Goal: Information Seeking & Learning: Learn about a topic

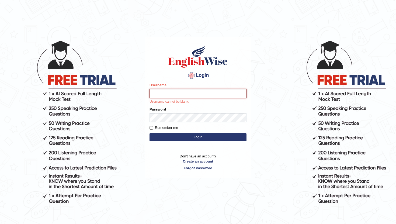
type input "RaulFelipe"
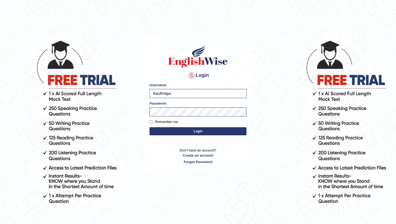
click at [205, 131] on button "Login" at bounding box center [197, 131] width 97 height 8
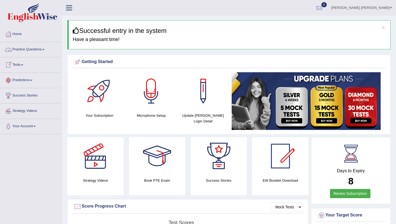
click at [39, 50] on link "Practice Questions" at bounding box center [30, 48] width 61 height 13
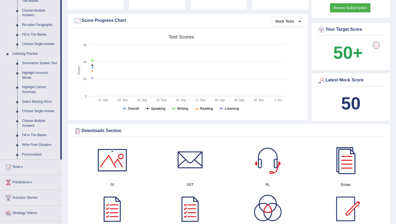
scroll to position [188, 0]
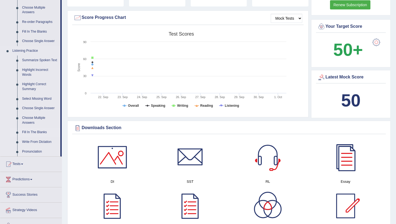
click at [38, 136] on link "Fill In The Blanks" at bounding box center [40, 132] width 41 height 10
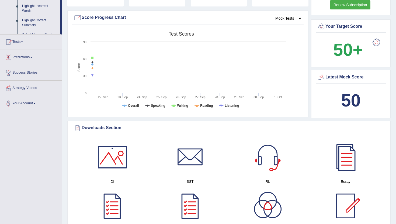
scroll to position [168, 0]
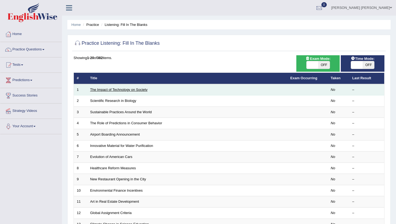
click at [121, 89] on link "The Impact of Technology on Society" at bounding box center [118, 89] width 57 height 4
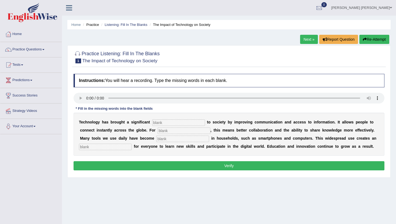
click at [163, 122] on input "text" at bounding box center [178, 122] width 53 height 6
type input "beneffit"
click at [168, 131] on input "text" at bounding box center [183, 130] width 53 height 6
type input "humans"
click at [156, 141] on input "text" at bounding box center [182, 138] width 53 height 6
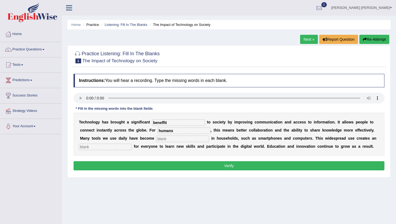
click at [101, 145] on input "text" at bounding box center [105, 146] width 53 height 6
type input "oportunity"
click at [157, 140] on input "text" at bounding box center [182, 138] width 53 height 6
click at [156, 139] on input "text" at bounding box center [182, 138] width 53 height 6
type input "coment"
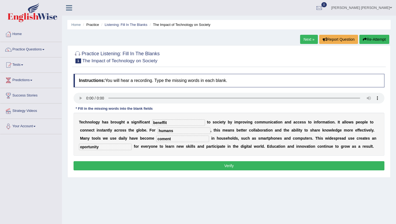
click at [83, 147] on input "oportunity" at bounding box center [105, 146] width 53 height 6
type input "oportunity"
click at [183, 166] on button "Verify" at bounding box center [228, 165] width 311 height 9
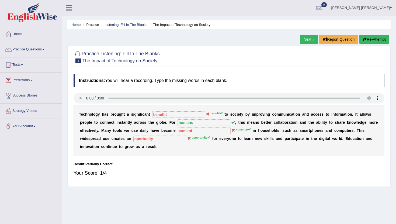
click at [373, 40] on button "Re-Attempt" at bounding box center [374, 39] width 30 height 9
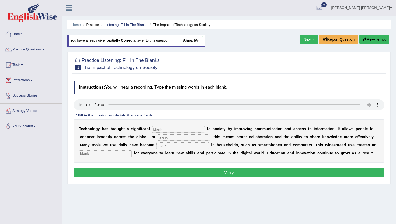
click at [165, 130] on input "text" at bounding box center [178, 129] width 53 height 6
type input "benefit"
click at [171, 138] on input "text" at bounding box center [183, 137] width 53 height 6
click at [160, 148] on input "text" at bounding box center [182, 145] width 53 height 6
drag, startPoint x: 178, startPoint y: 137, endPoint x: 140, endPoint y: 139, distance: 38.3
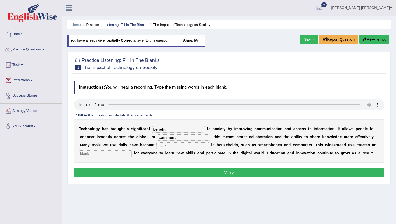
click at [140, 139] on div "T e c h n o l o g y h a s b r o u g h t a s i g n i f i c a n t benefit t o s o…" at bounding box center [228, 140] width 311 height 43
type input "humans"
click at [156, 147] on input "text" at bounding box center [182, 145] width 53 height 6
type input "b"
type input "commont"
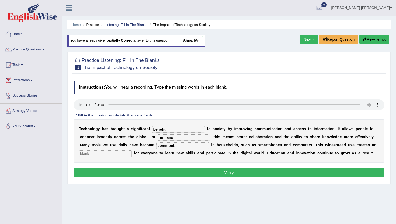
click at [92, 153] on input "text" at bounding box center [105, 153] width 53 height 6
type input "oportunity"
click at [150, 171] on button "Verify" at bounding box center [228, 172] width 311 height 9
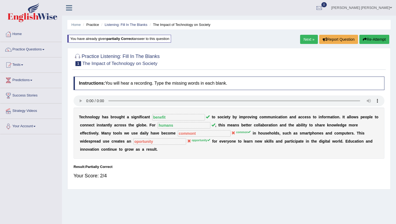
click at [306, 38] on link "Next »" at bounding box center [309, 39] width 18 height 9
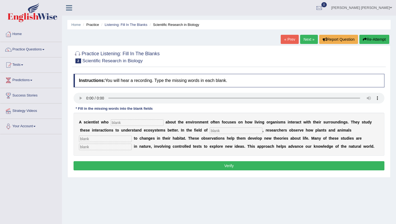
click at [127, 125] on input "text" at bounding box center [137, 122] width 53 height 6
type input "ca"
click at [216, 131] on input "text" at bounding box center [235, 130] width 53 height 6
type input "biolo"
click at [132, 135] on input "text" at bounding box center [105, 138] width 53 height 6
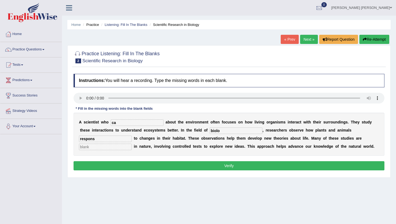
type input "respons"
click at [132, 143] on input "text" at bounding box center [105, 146] width 53 height 6
type input "experiment"
click at [212, 131] on input "biolo" at bounding box center [235, 130] width 53 height 6
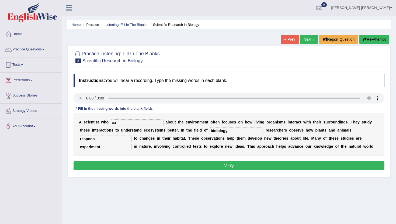
type input "biolology"
click at [124, 123] on input "ca" at bounding box center [137, 122] width 53 height 6
click at [119, 123] on input "ca" at bounding box center [137, 122] width 53 height 6
type input "carrer"
click at [132, 135] on input "respons" at bounding box center [105, 138] width 53 height 6
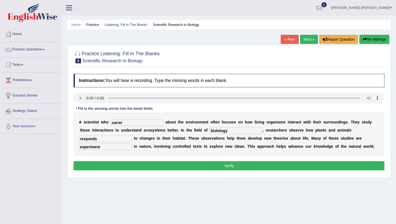
type input "responds"
click at [236, 166] on button "Verify" at bounding box center [228, 165] width 311 height 9
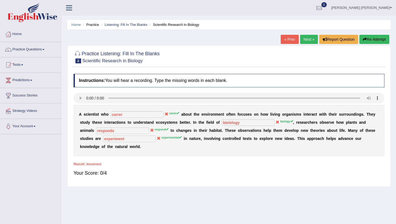
click at [374, 35] on button "Re-Attempt" at bounding box center [374, 39] width 30 height 9
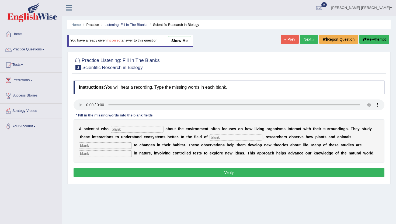
click at [119, 128] on input "text" at bounding box center [137, 129] width 53 height 6
type input "cares"
click at [214, 138] on input "text" at bounding box center [235, 137] width 53 height 6
type input "biology"
click at [132, 142] on input "text" at bounding box center [105, 145] width 53 height 6
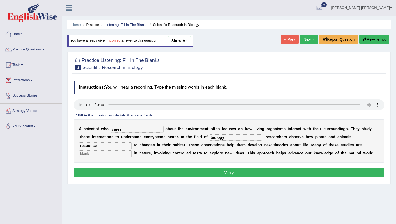
type input "response"
click at [132, 150] on input "text" at bounding box center [105, 153] width 53 height 6
type input "experiment"
click at [239, 173] on button "Verify" at bounding box center [228, 172] width 311 height 9
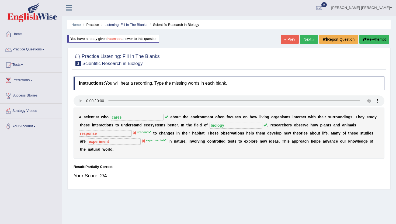
click at [307, 40] on link "Next »" at bounding box center [309, 39] width 18 height 9
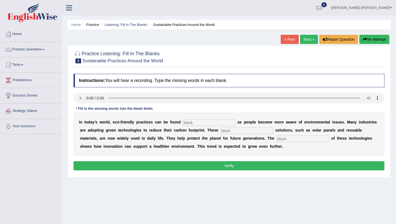
click at [276, 139] on input "text" at bounding box center [302, 138] width 53 height 6
click at [276, 137] on input "text" at bounding box center [302, 138] width 53 height 6
type input "aplication"
click at [234, 130] on input "text" at bounding box center [246, 130] width 53 height 6
type input "sustainable"
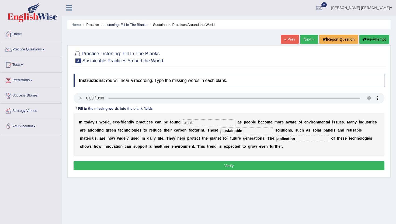
click at [198, 123] on input "text" at bounding box center [208, 122] width 53 height 6
type input "everywere"
click at [217, 164] on button "Verify" at bounding box center [228, 165] width 311 height 9
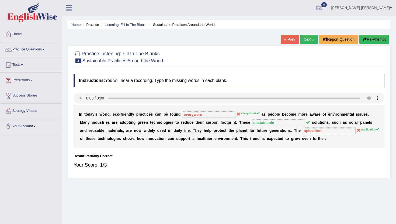
click at [374, 39] on button "Re-Attempt" at bounding box center [374, 39] width 30 height 9
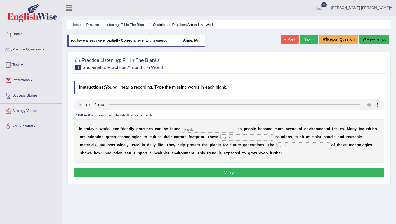
click at [187, 131] on input "text" at bounding box center [208, 129] width 53 height 6
type input "everywhere"
click at [232, 138] on input "text" at bounding box center [246, 137] width 53 height 6
type input "sustainable"
click at [276, 145] on input "text" at bounding box center [302, 145] width 53 height 6
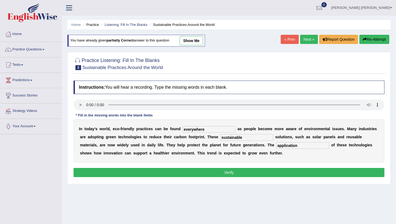
type input "application"
click at [222, 171] on button "Verify" at bounding box center [228, 172] width 311 height 9
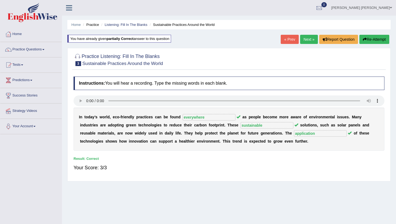
click at [305, 41] on link "Next »" at bounding box center [309, 39] width 18 height 9
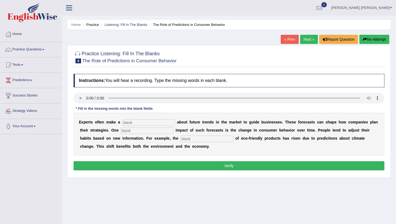
click at [130, 121] on input "text" at bounding box center [148, 122] width 53 height 6
type input "offer"
click at [133, 131] on input "text" at bounding box center [147, 130] width 53 height 6
type input "sustainable"
click at [183, 139] on input "text" at bounding box center [206, 138] width 53 height 6
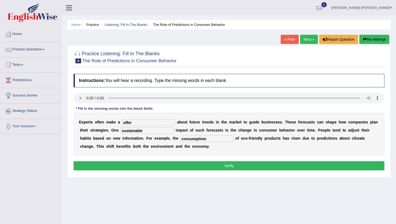
type input "consumptiom"
click at [170, 165] on button "Verify" at bounding box center [228, 165] width 311 height 9
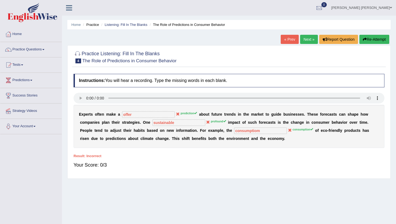
click at [308, 42] on link "Next »" at bounding box center [309, 39] width 18 height 9
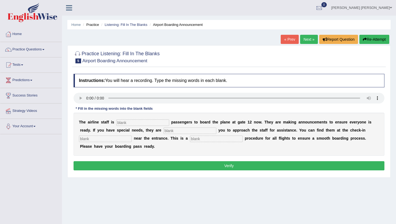
click at [135, 124] on input "text" at bounding box center [142, 122] width 53 height 6
click at [165, 132] on input "text" at bounding box center [189, 130] width 53 height 6
type input "msking"
click at [90, 139] on input "text" at bounding box center [105, 138] width 53 height 6
type input "thes"
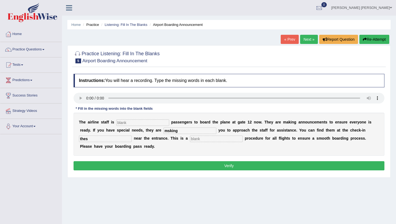
click at [191, 139] on input "text" at bounding box center [216, 138] width 53 height 6
type input "regular"
click at [163, 132] on input "msking" at bounding box center [189, 130] width 53 height 6
type input "making"
click at [133, 124] on input "text" at bounding box center [142, 122] width 53 height 6
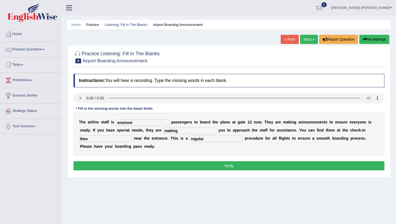
type input "environt"
click at [172, 163] on button "Verify" at bounding box center [228, 165] width 311 height 9
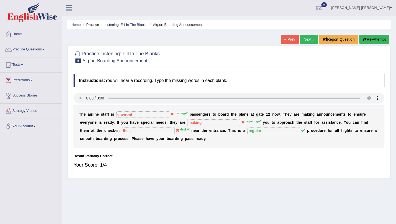
click at [307, 43] on link "Next »" at bounding box center [309, 39] width 18 height 9
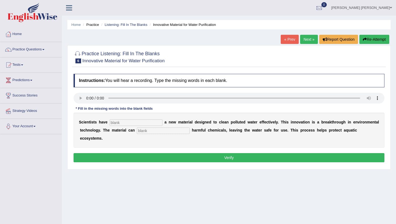
click at [118, 122] on input "text" at bounding box center [136, 122] width 53 height 6
click at [125, 125] on input "text" at bounding box center [136, 122] width 53 height 6
click at [124, 125] on input "text" at bounding box center [136, 122] width 53 height 6
click at [133, 124] on input "text" at bounding box center [136, 122] width 53 height 6
click at [151, 132] on input "text" at bounding box center [163, 130] width 53 height 6
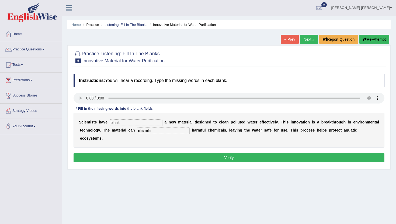
type input "obzorb"
click at [127, 123] on input "text" at bounding box center [136, 122] width 53 height 6
type input "not"
click at [181, 153] on button "Verify" at bounding box center [228, 157] width 311 height 9
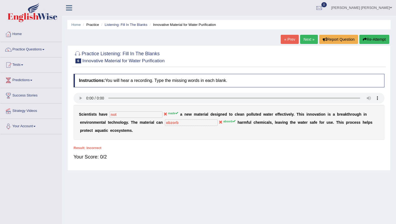
click at [373, 40] on button "Re-Attempt" at bounding box center [374, 39] width 30 height 9
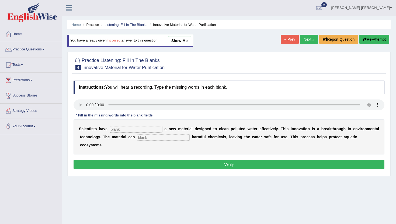
click at [128, 129] on input "text" at bounding box center [136, 129] width 53 height 6
type input "made"
click at [156, 142] on div "S c i e n t i s t s h a v e made a n e w m a t e r i a l d e s i g n e d t o c …" at bounding box center [228, 136] width 311 height 35
click at [156, 139] on input "text" at bounding box center [163, 137] width 53 height 6
click at [150, 136] on input "text" at bounding box center [163, 137] width 53 height 6
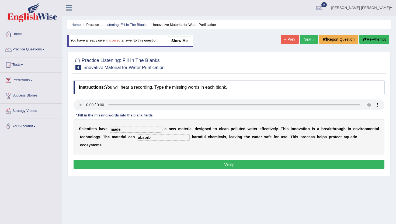
type input "absorb"
click at [168, 160] on button "Verify" at bounding box center [228, 164] width 311 height 9
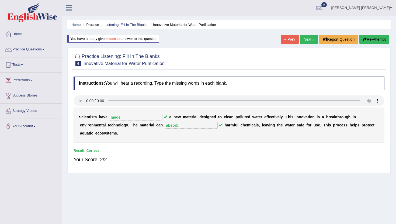
click at [308, 40] on link "Next »" at bounding box center [309, 39] width 18 height 9
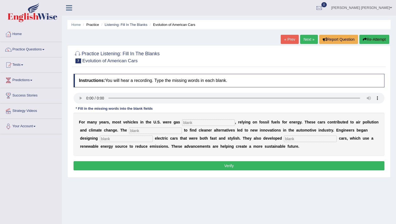
click at [199, 122] on input "text" at bounding box center [208, 122] width 53 height 6
type input "power"
click at [143, 132] on input "text" at bounding box center [155, 130] width 53 height 6
type input "uergency"
click at [104, 141] on input "text" at bounding box center [126, 138] width 53 height 6
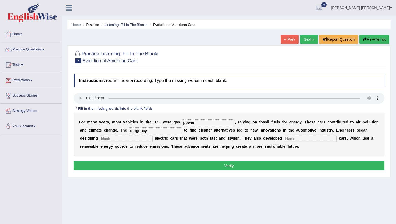
click at [284, 139] on input "text" at bounding box center [310, 138] width 53 height 6
click at [104, 142] on div "F o r m a n y y e a r s , m o s t v e h i c l e s i n t h e U . S . w e r e g a…" at bounding box center [228, 134] width 311 height 43
click at [104, 141] on input "text" at bounding box center [126, 138] width 53 height 6
type input "sli"
click at [284, 137] on input "text" at bounding box center [310, 138] width 53 height 6
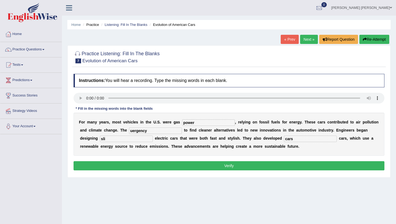
type input "cars"
click at [249, 165] on button "Verify" at bounding box center [228, 165] width 311 height 9
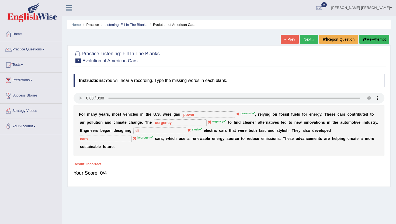
click at [304, 41] on link "Next »" at bounding box center [309, 39] width 18 height 9
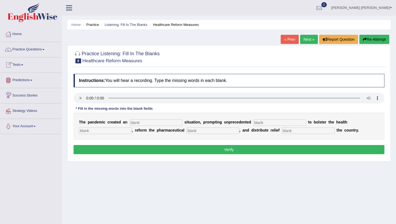
click at [33, 53] on link "Practice Questions" at bounding box center [30, 48] width 61 height 13
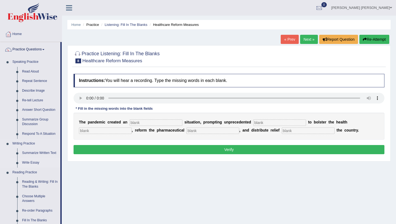
click at [33, 163] on link "Write Essay" at bounding box center [40, 163] width 41 height 10
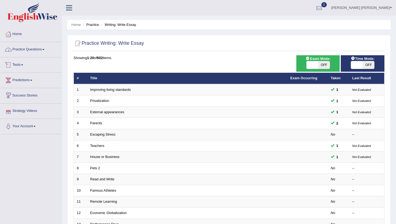
click at [37, 51] on link "Practice Questions" at bounding box center [30, 48] width 61 height 13
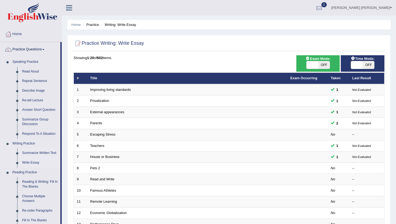
click at [30, 152] on link "Summarize Written Text" at bounding box center [40, 153] width 41 height 10
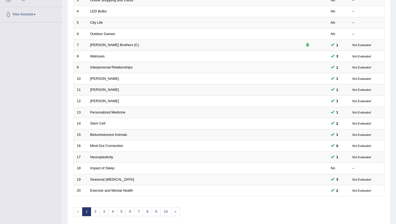
scroll to position [133, 0]
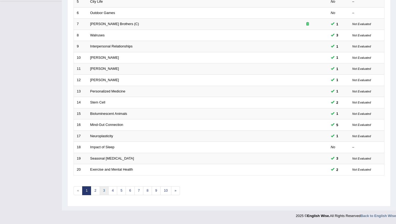
click at [104, 191] on link "3" at bounding box center [104, 190] width 9 height 9
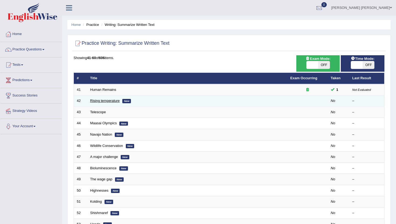
click at [102, 102] on link "Rising temperature" at bounding box center [105, 101] width 30 height 4
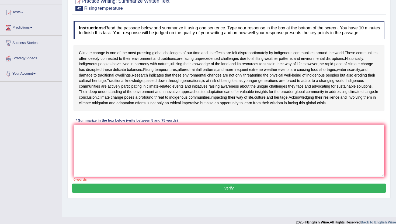
scroll to position [47, 0]
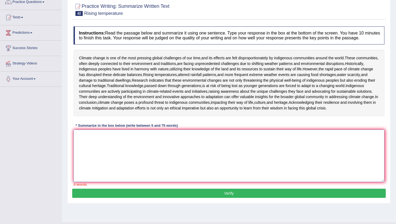
click at [99, 182] on textarea at bounding box center [228, 155] width 311 height 52
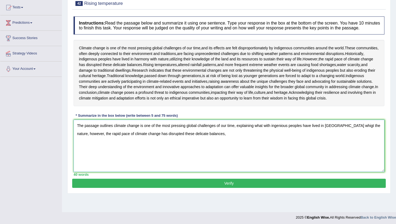
scroll to position [60, 0]
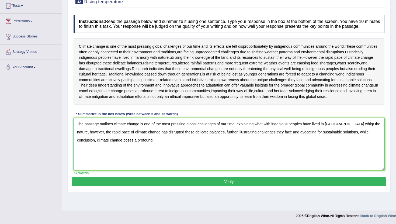
click at [147, 169] on textarea "The passage outlines climate change is one of the most pressing global challeng…" at bounding box center [228, 144] width 311 height 52
click at [135, 170] on textarea "The passage outlines climate change is one of the most pressing global challeng…" at bounding box center [228, 144] width 311 height 52
click at [173, 170] on textarea "The passage outlines climate change is one of the most pressing global challeng…" at bounding box center [228, 144] width 311 height 52
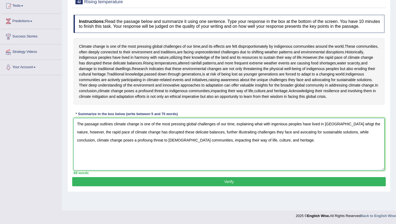
drag, startPoint x: 279, startPoint y: 179, endPoint x: 132, endPoint y: 150, distance: 150.1
click at [132, 150] on div "Instructions: Read the passage below and summarize it using one sentence. Type …" at bounding box center [228, 94] width 313 height 165
type textarea "The passage outlines climate change is one of the most pressing global challeng…"
click at [189, 186] on button "Verify" at bounding box center [228, 181] width 313 height 9
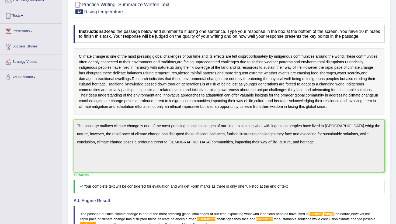
scroll to position [0, 0]
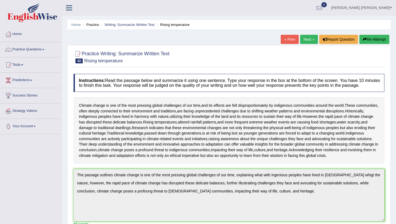
click at [370, 41] on button "Re-Attempt" at bounding box center [374, 39] width 30 height 9
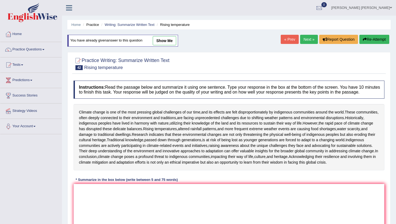
scroll to position [89, 0]
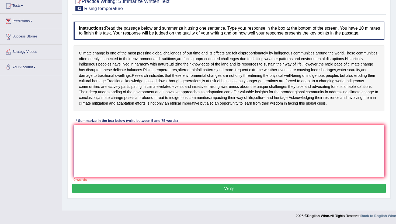
click at [116, 154] on textarea at bounding box center [228, 151] width 311 height 52
paste textarea "The passage outlines that climate change, one of the most pressing global chall…"
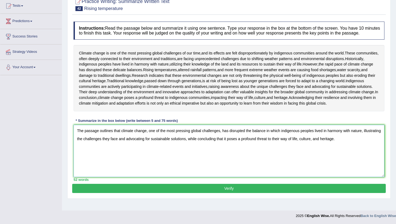
type textarea "The passage outlines that climate change, one of the most pressing global chall…"
click at [198, 193] on button "Verify" at bounding box center [228, 188] width 313 height 9
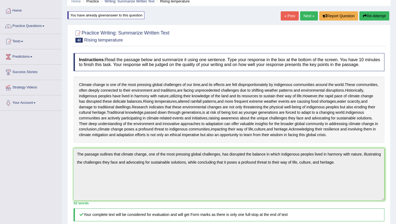
scroll to position [24, 0]
